Goal: Communication & Community: Share content

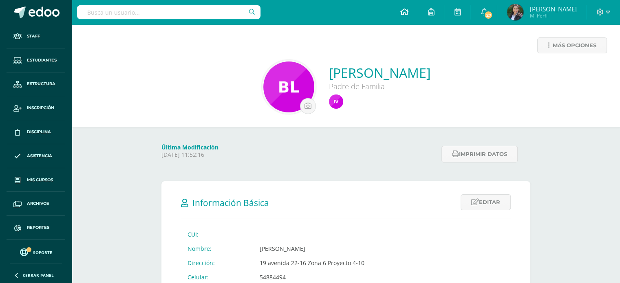
click at [408, 12] on icon at bounding box center [404, 11] width 8 height 7
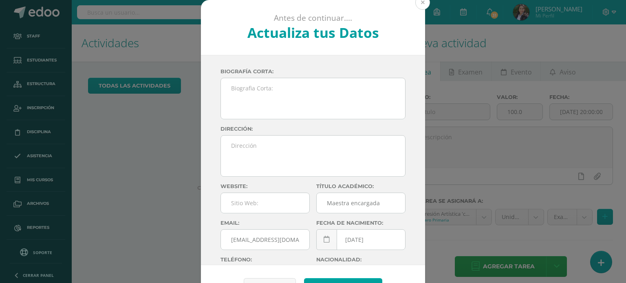
click at [419, 5] on button at bounding box center [422, 2] width 15 height 15
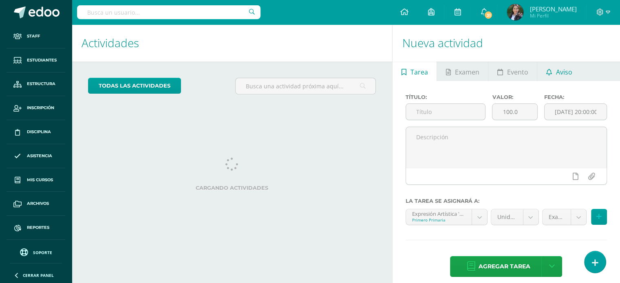
click at [565, 71] on span "Aviso" at bounding box center [564, 72] width 16 height 20
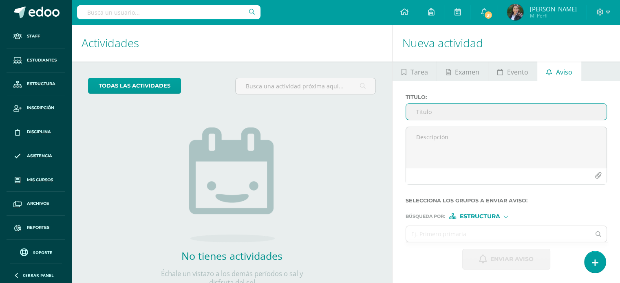
click at [430, 114] on input "Titulo :" at bounding box center [506, 112] width 201 height 16
type input "E"
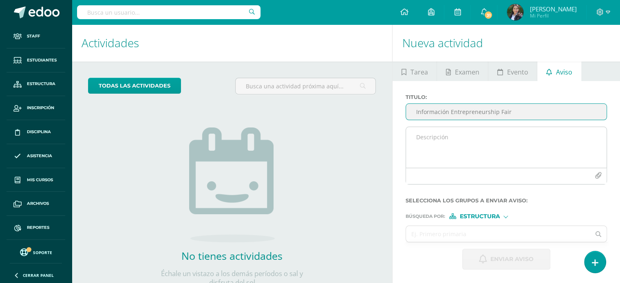
type input "Información Entrepreneurship Fair"
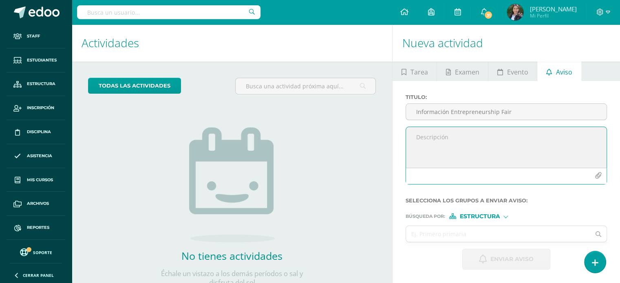
click at [461, 130] on textarea at bounding box center [506, 147] width 201 height 41
click at [530, 142] on textarea "Estimados Padres de Familia Reciban un cordial y atento saludo, desenado se enc…" at bounding box center [506, 147] width 201 height 41
click at [452, 147] on textarea "Estimados Padres de Familia Reciban un cordial y atento saludo, deseando se enc…" at bounding box center [506, 147] width 201 height 41
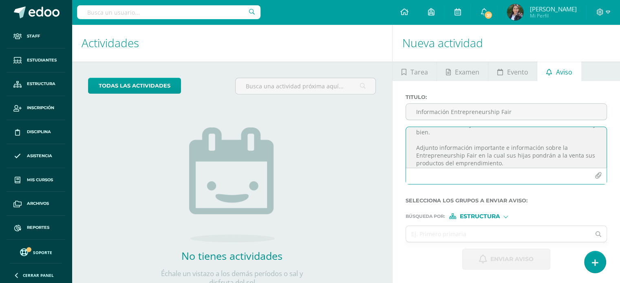
scroll to position [36, 0]
click at [508, 156] on textarea "Estimados Padres de Familia Reciban un cordial y atento saludo, deseando se enc…" at bounding box center [506, 147] width 201 height 41
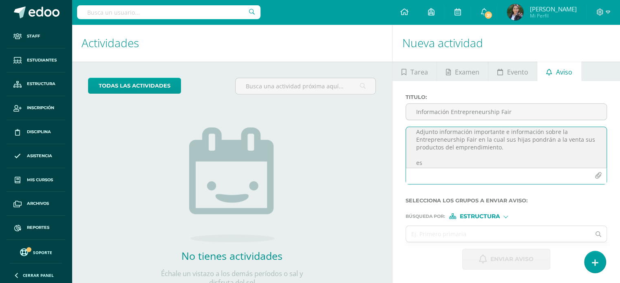
click at [504, 146] on textarea "Estimados Padres de Familia Reciban un cordial y atento saludo, deseando se enc…" at bounding box center [506, 147] width 201 height 41
type textarea "Estimados Padres de Familia Reciban un cordial y atento saludo, deseando se enc…"
click at [595, 177] on icon "button" at bounding box center [598, 175] width 7 height 7
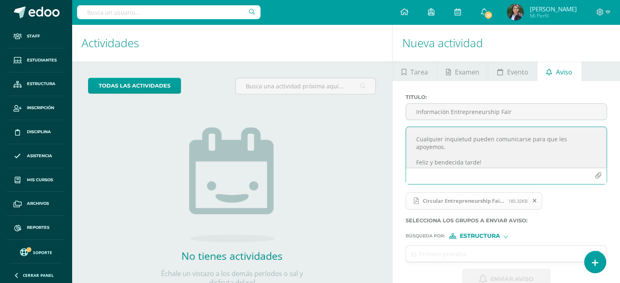
click at [597, 176] on icon "button" at bounding box center [598, 175] width 7 height 7
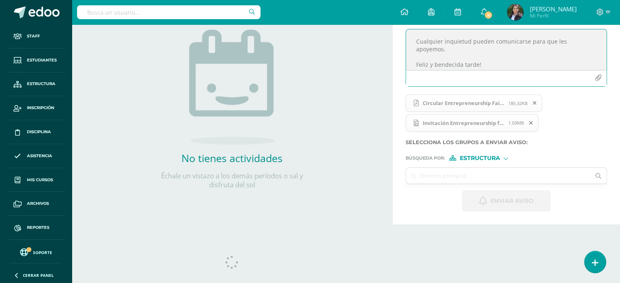
scroll to position [107, 0]
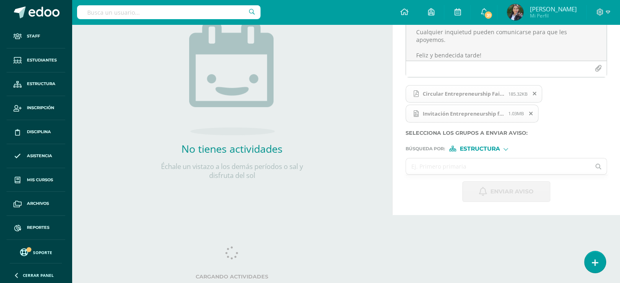
click at [463, 164] on input "text" at bounding box center [498, 167] width 184 height 16
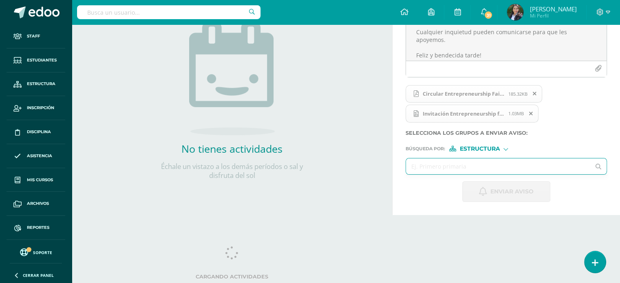
type input "q"
type input "cuarto"
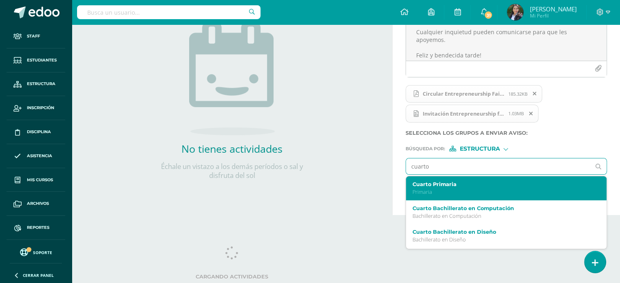
click at [457, 190] on p "Primaria" at bounding box center [502, 192] width 180 height 7
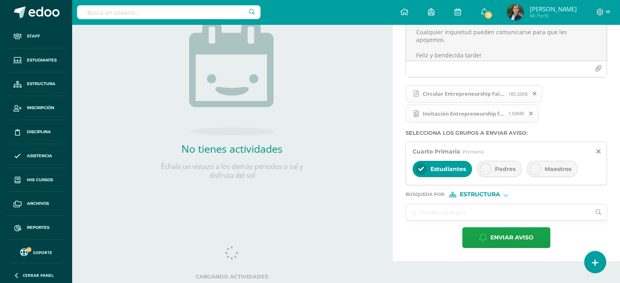
drag, startPoint x: 484, startPoint y: 170, endPoint x: 509, endPoint y: 163, distance: 26.1
click at [487, 170] on icon at bounding box center [486, 169] width 6 height 6
drag, startPoint x: 539, startPoint y: 167, endPoint x: 525, endPoint y: 173, distance: 15.1
click at [539, 167] on div at bounding box center [534, 168] width 11 height 11
click at [478, 215] on input "text" at bounding box center [498, 213] width 184 height 16
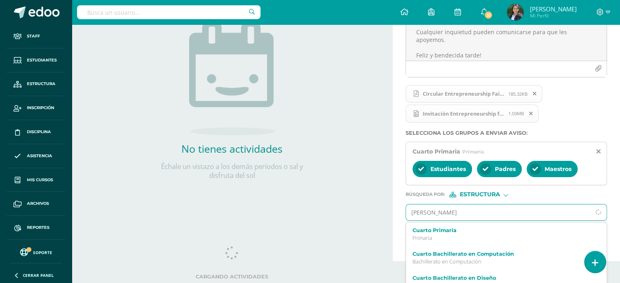
type input "quinto"
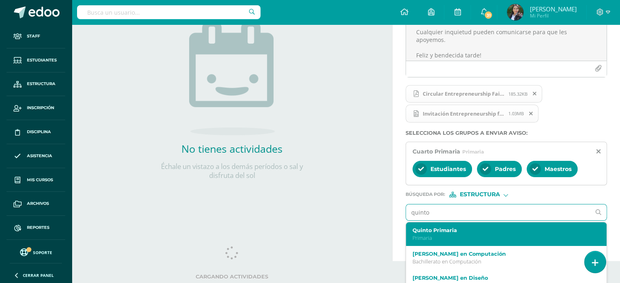
click at [451, 235] on p "Primaria" at bounding box center [502, 238] width 180 height 7
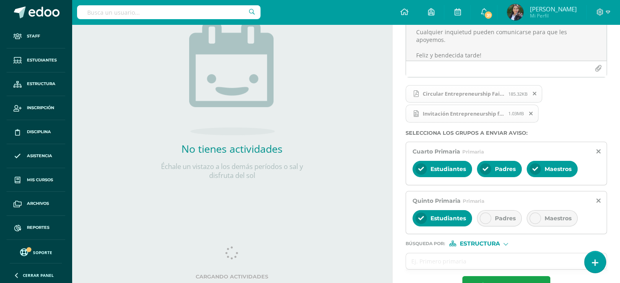
click at [489, 218] on div at bounding box center [485, 218] width 11 height 11
click at [535, 218] on icon at bounding box center [535, 219] width 6 height 6
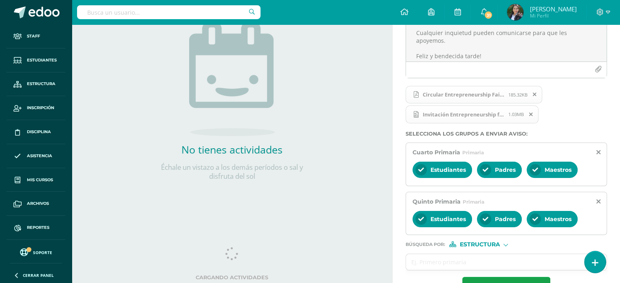
scroll to position [133, 0]
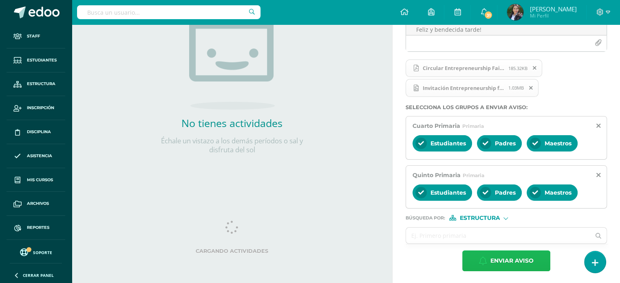
drag, startPoint x: 516, startPoint y: 256, endPoint x: 508, endPoint y: 269, distance: 15.9
click at [510, 266] on span "Enviar aviso" at bounding box center [511, 261] width 43 height 20
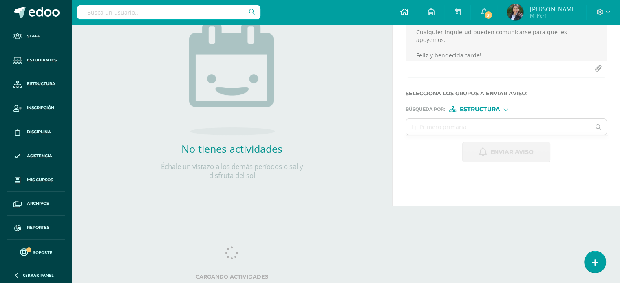
scroll to position [0, 0]
